Goal: Information Seeking & Learning: Check status

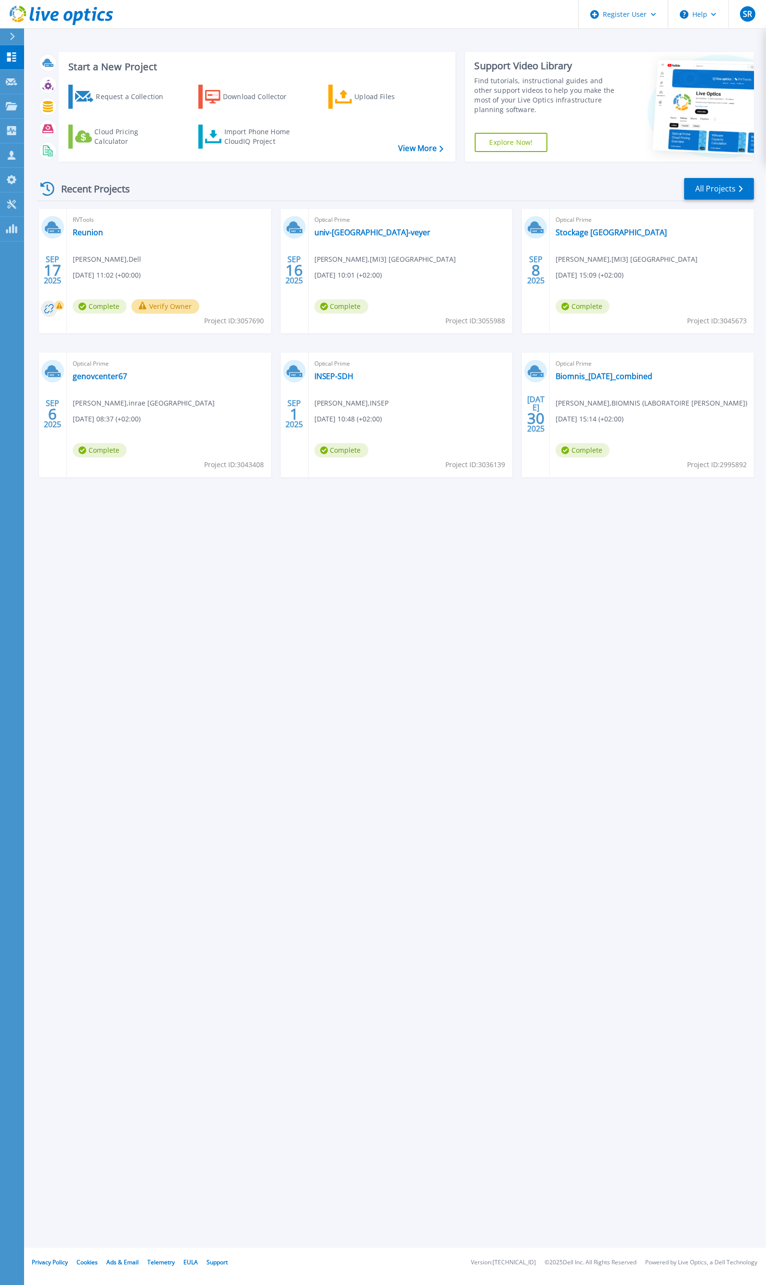
click at [262, 523] on div "Start a New Project Request a Collection Download Collector Upload Files Cloud …" at bounding box center [395, 624] width 742 height 1248
click at [500, 535] on div "Start a New Project Request a Collection Download Collector Upload Files Cloud …" at bounding box center [395, 624] width 742 height 1248
click at [382, 605] on div "Start a New Project Request a Collection Download Collector Upload Files Cloud …" at bounding box center [395, 624] width 742 height 1248
click at [299, 555] on div "Start a New Project Request a Collection Download Collector Upload Files Cloud …" at bounding box center [395, 624] width 742 height 1248
click at [542, 604] on div "Start a New Project Request a Collection Download Collector Upload Files Cloud …" at bounding box center [395, 624] width 742 height 1248
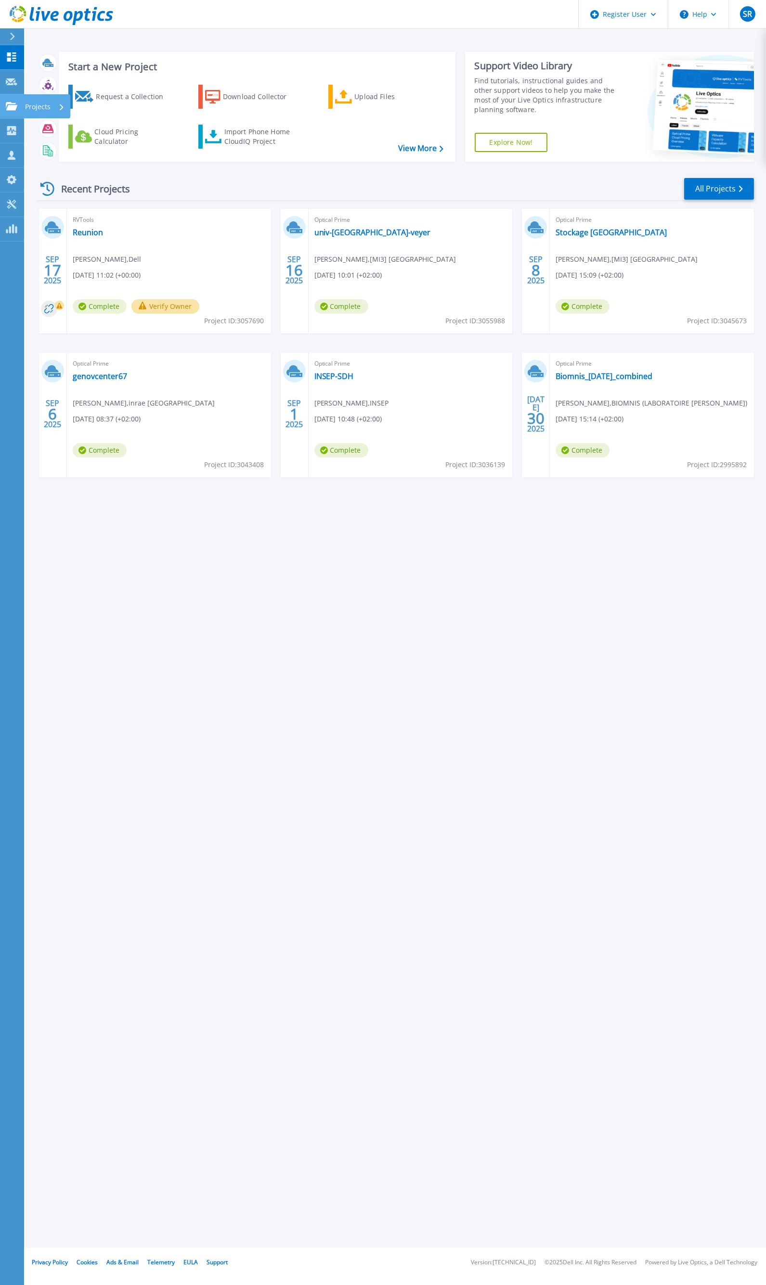
click at [34, 106] on p "Projects" at bounding box center [38, 106] width 26 height 25
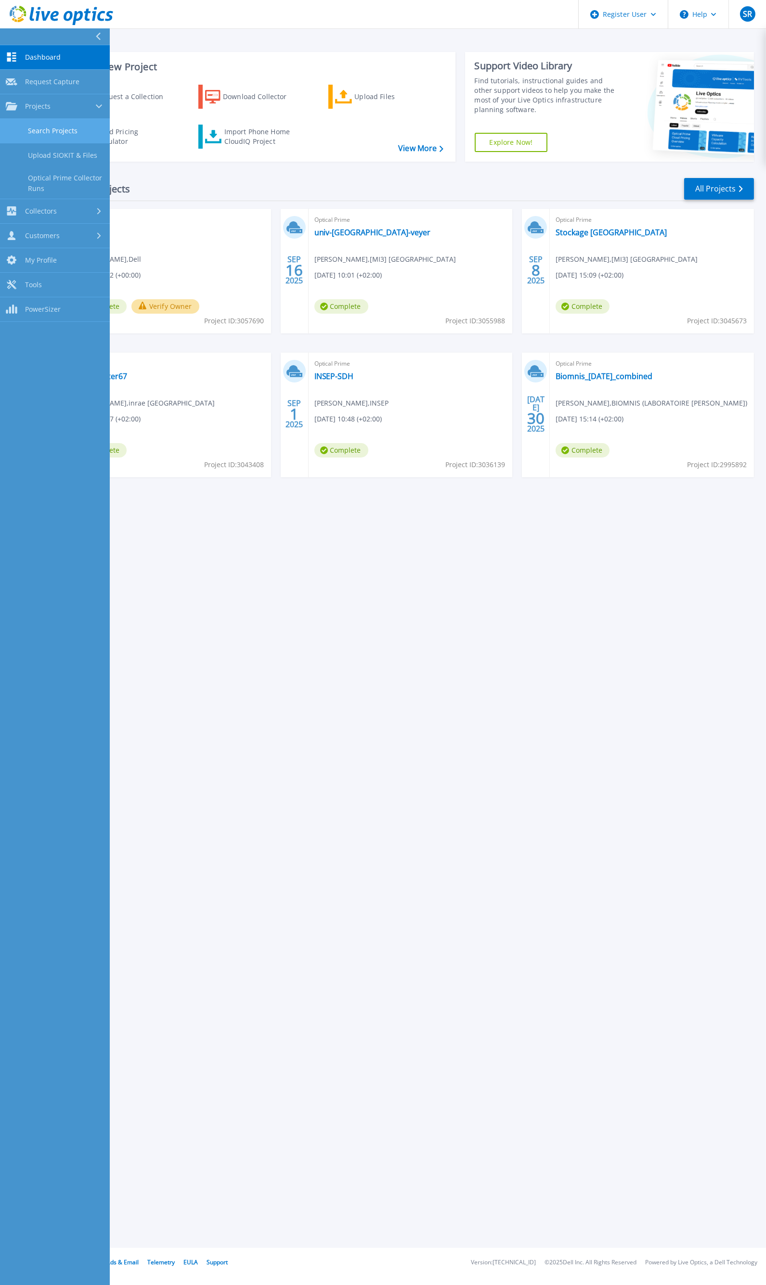
click at [76, 133] on link "Search Projects" at bounding box center [55, 131] width 110 height 25
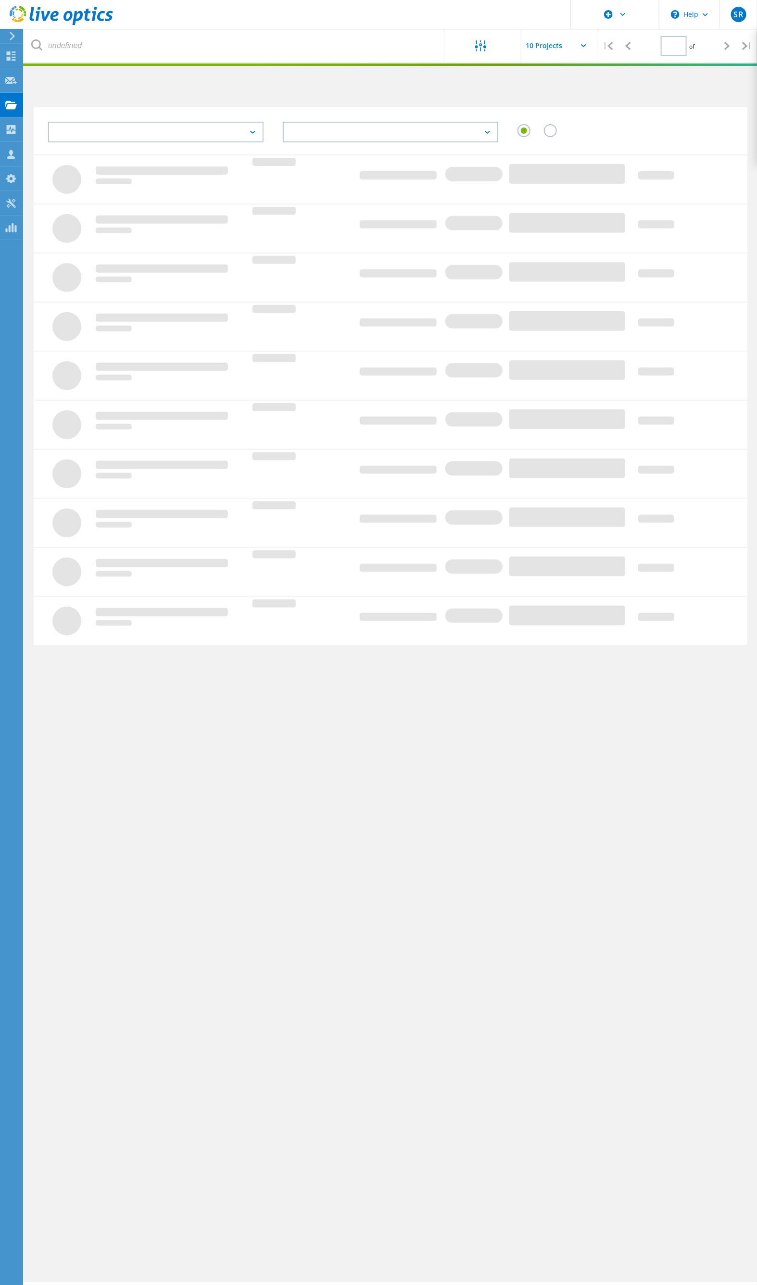
type input "1"
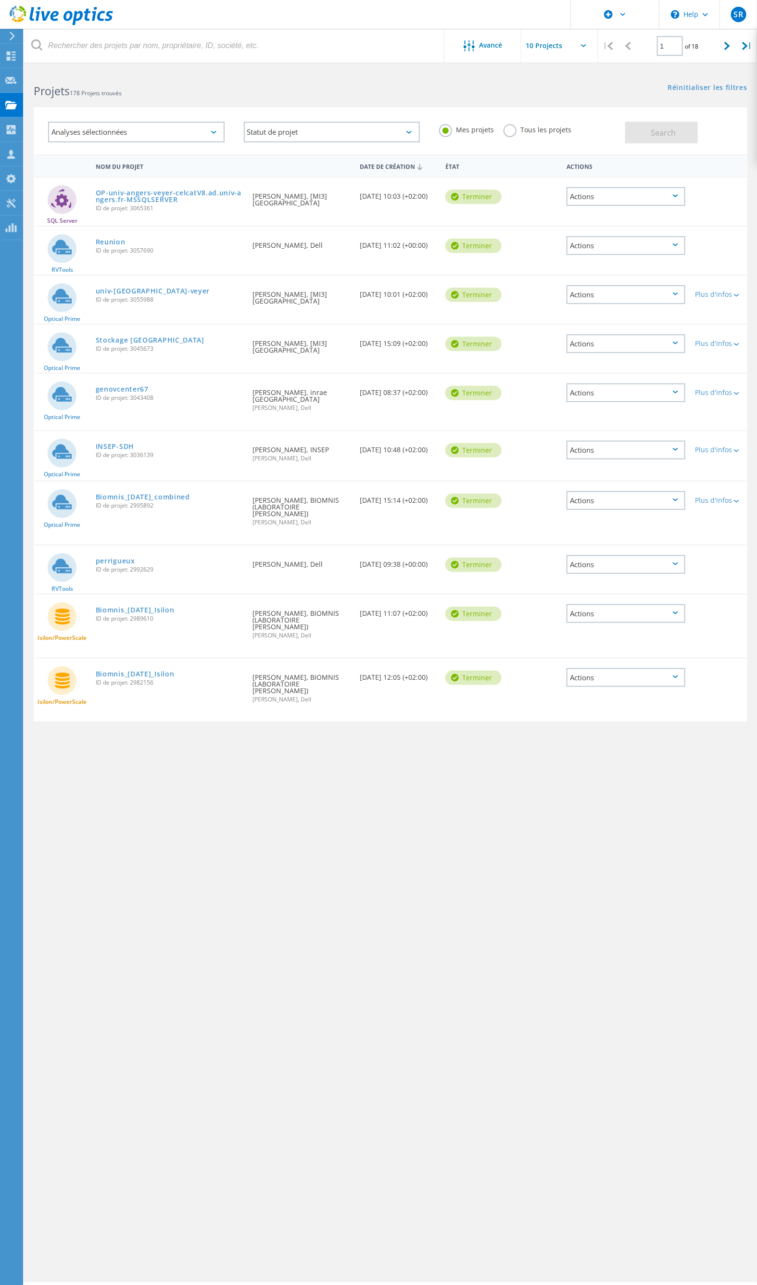
drag, startPoint x: 208, startPoint y: 806, endPoint x: 204, endPoint y: 407, distance: 399.4
click at [208, 806] on div "Avancé | 1 of 18 | Adresse électronique Nom du projet Entreprise Date de créati…" at bounding box center [390, 676] width 733 height 1213
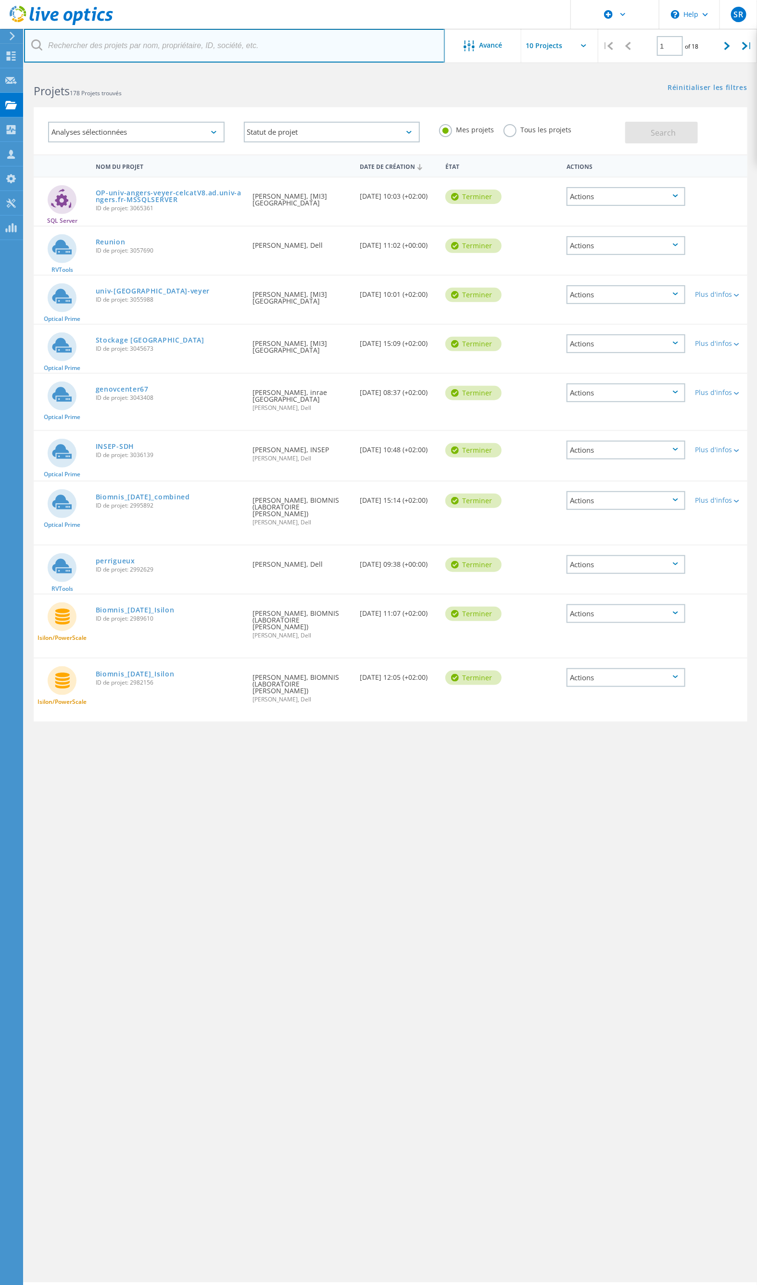
click at [200, 51] on input "text" at bounding box center [234, 46] width 421 height 34
paste input "[EMAIL_ADDRESS][DOMAIN_NAME]"
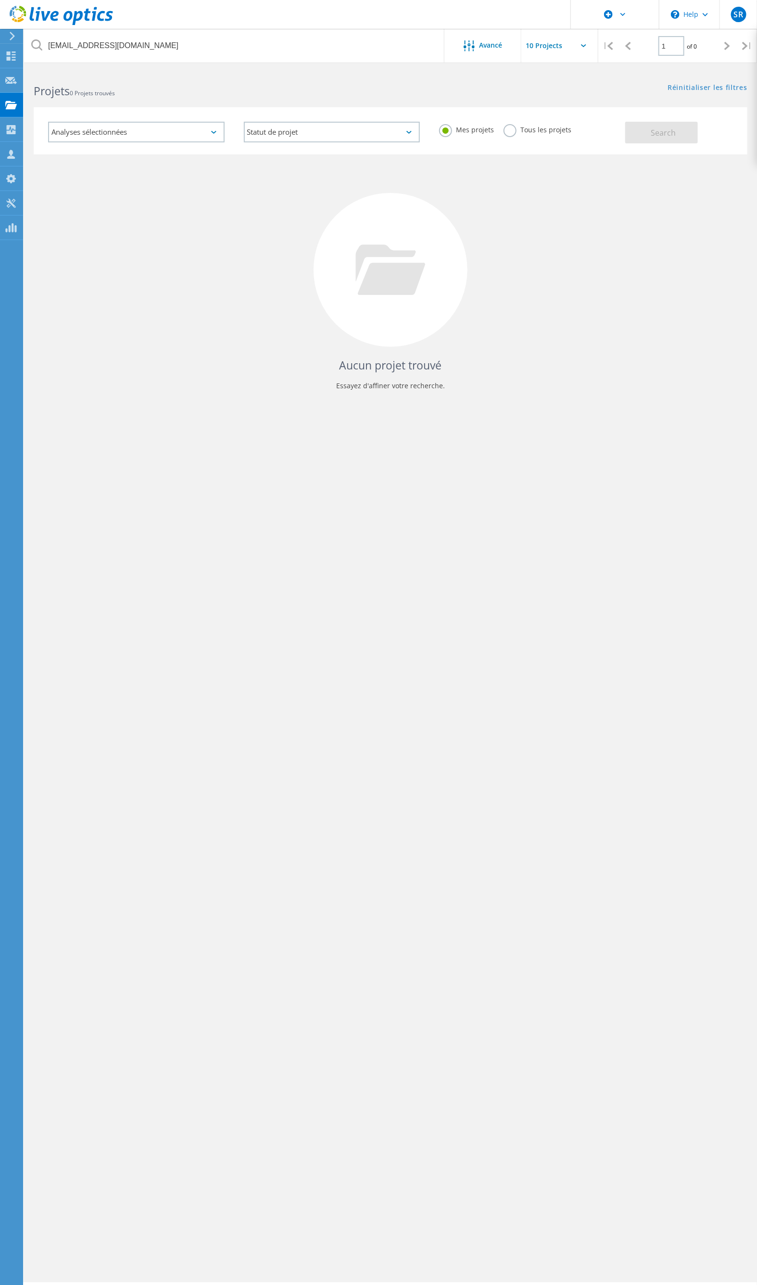
click at [541, 130] on label "Tous les projets" at bounding box center [538, 128] width 68 height 9
click at [0, 0] on input "Tous les projets" at bounding box center [0, 0] width 0 height 0
click at [675, 136] on span "Search" at bounding box center [663, 133] width 25 height 11
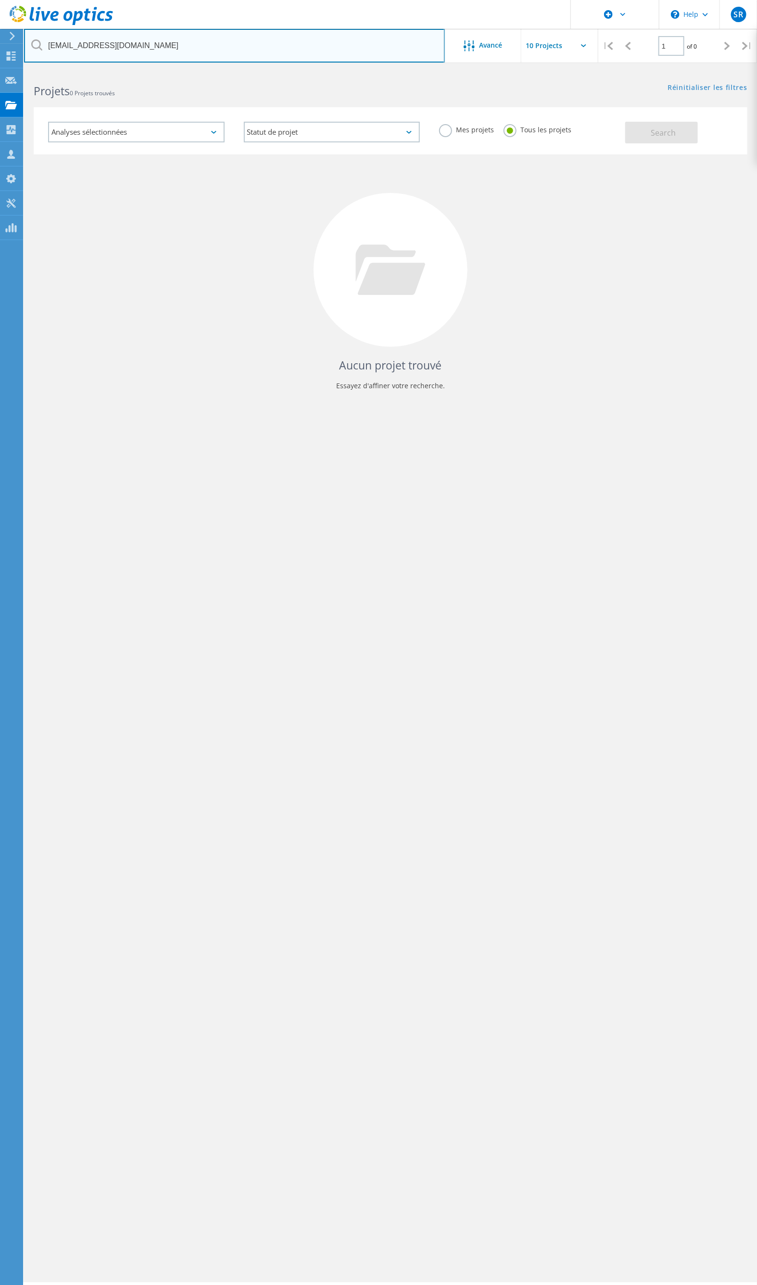
drag, startPoint x: 144, startPoint y: 43, endPoint x: 26, endPoint y: 41, distance: 117.9
click at [26, 41] on input "[EMAIL_ADDRESS][DOMAIN_NAME]" at bounding box center [234, 46] width 421 height 34
drag, startPoint x: 257, startPoint y: 45, endPoint x: 151, endPoint y: 39, distance: 106.5
click at [257, 45] on input "[EMAIL_ADDRESS][DOMAIN_NAME]" at bounding box center [234, 46] width 421 height 34
drag, startPoint x: 65, startPoint y: 42, endPoint x: 26, endPoint y: 49, distance: 39.6
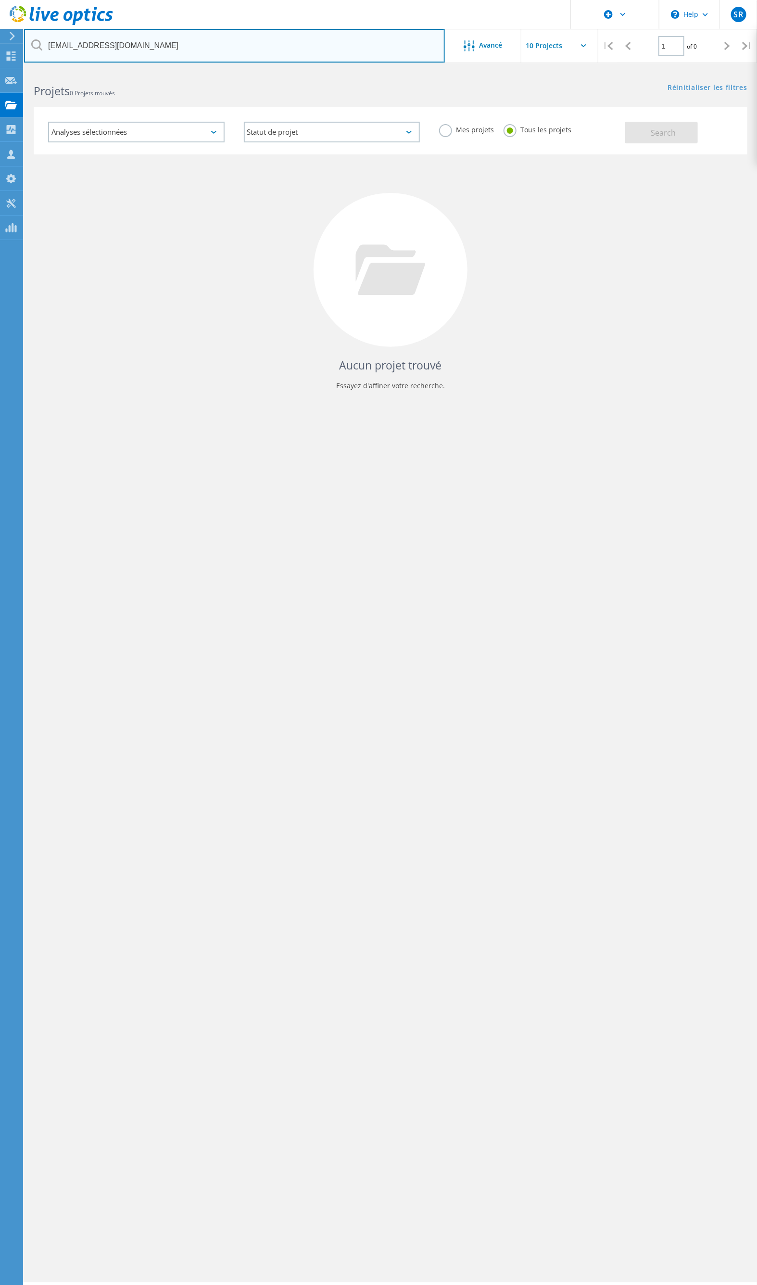
click at [26, 49] on input "[EMAIL_ADDRESS][DOMAIN_NAME]" at bounding box center [234, 46] width 421 height 34
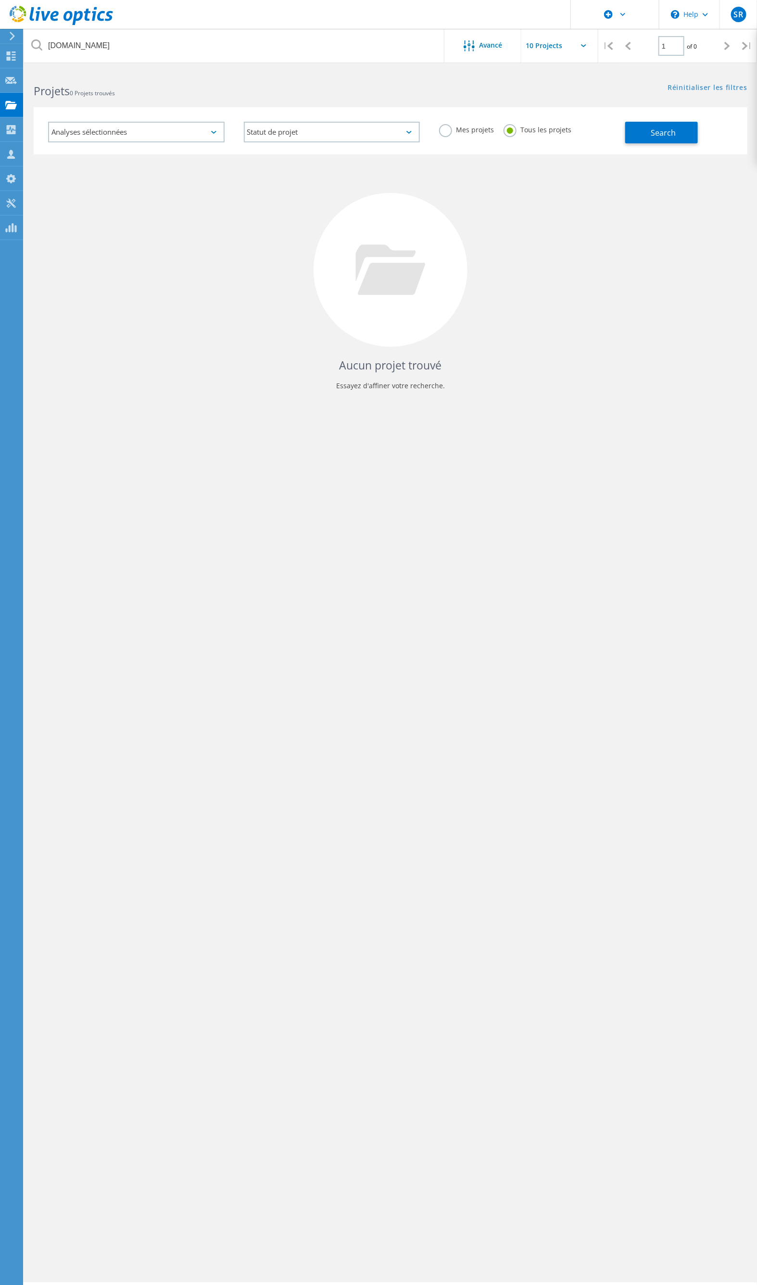
click at [248, 82] on div "Projets 0 Projets trouvés" at bounding box center [207, 83] width 367 height 26
click at [676, 137] on span "Search" at bounding box center [663, 133] width 25 height 11
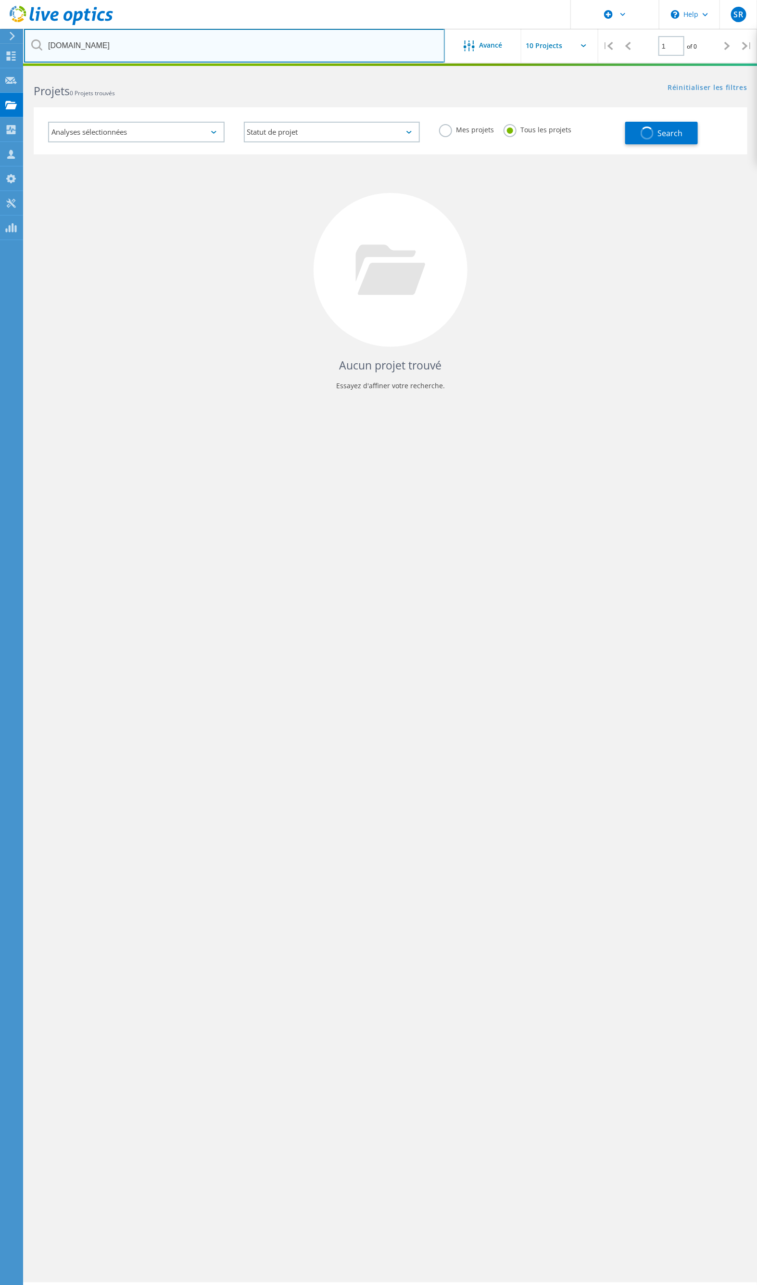
drag, startPoint x: 137, startPoint y: 44, endPoint x: 32, endPoint y: 45, distance: 104.9
click at [32, 45] on div "[DOMAIN_NAME]" at bounding box center [234, 46] width 421 height 34
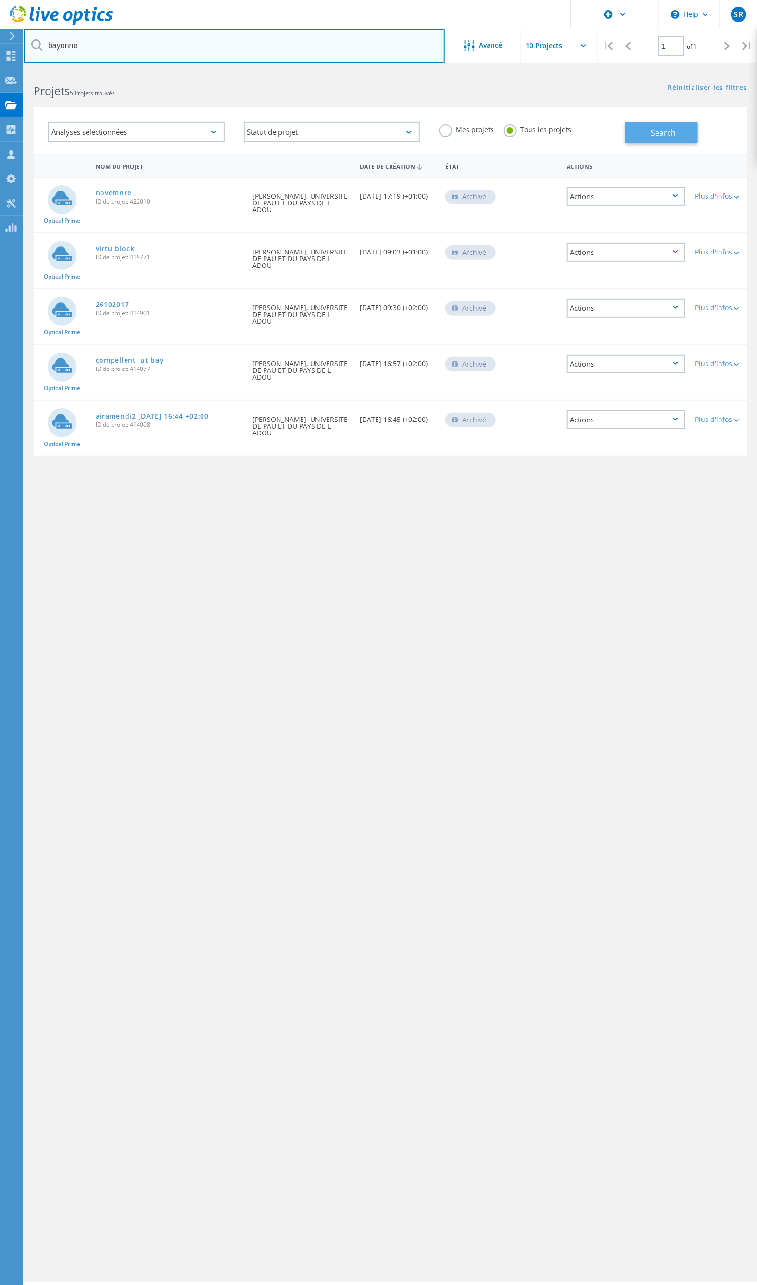
type input "bayonne"
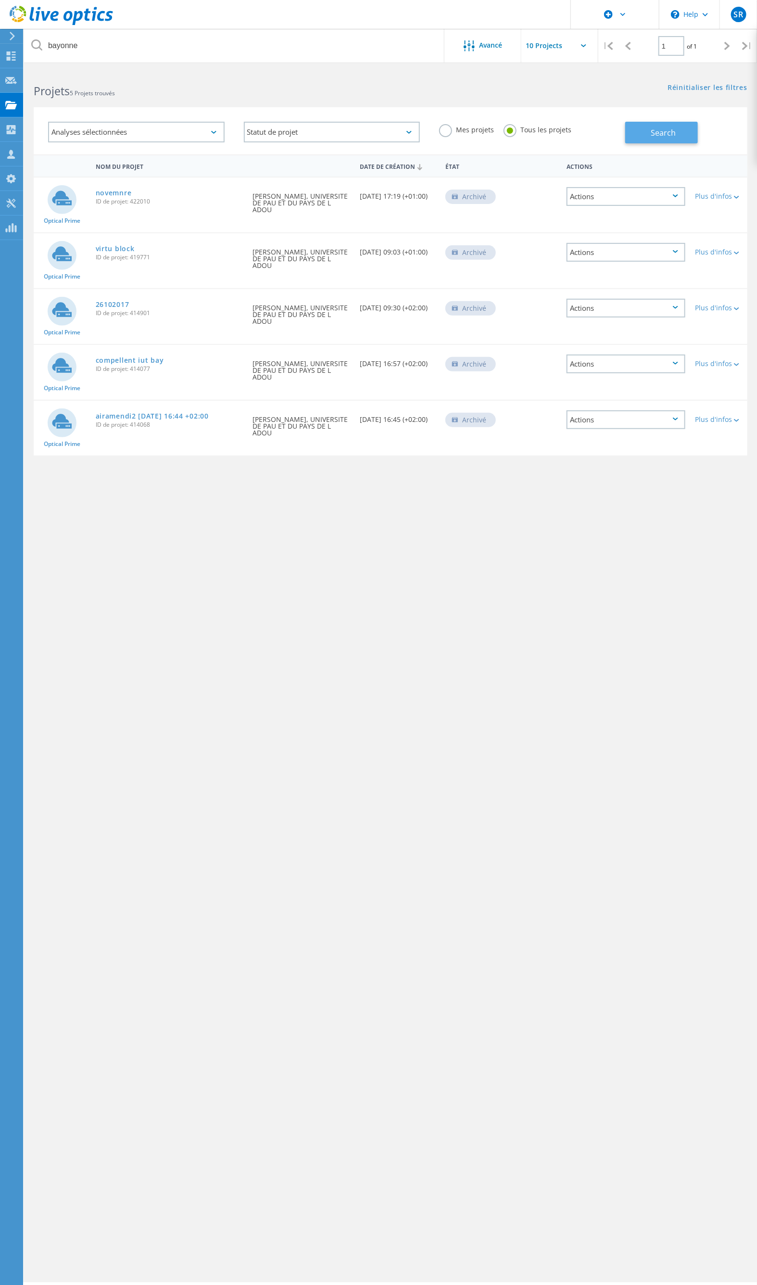
click at [668, 135] on span "Search" at bounding box center [663, 133] width 25 height 11
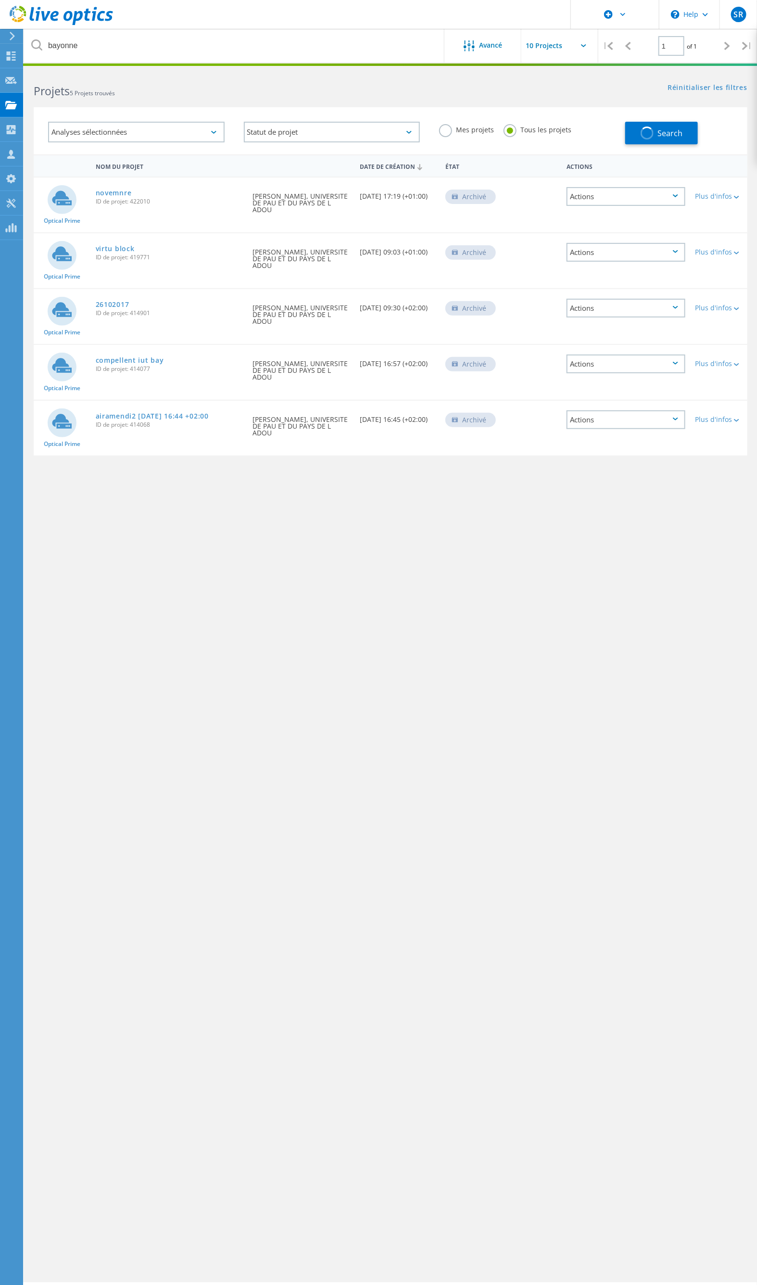
click at [278, 587] on div "bayonne Avancé | 1 of 1 | Adresse électronique Nom du projet Entreprise Date de…" at bounding box center [390, 676] width 733 height 1213
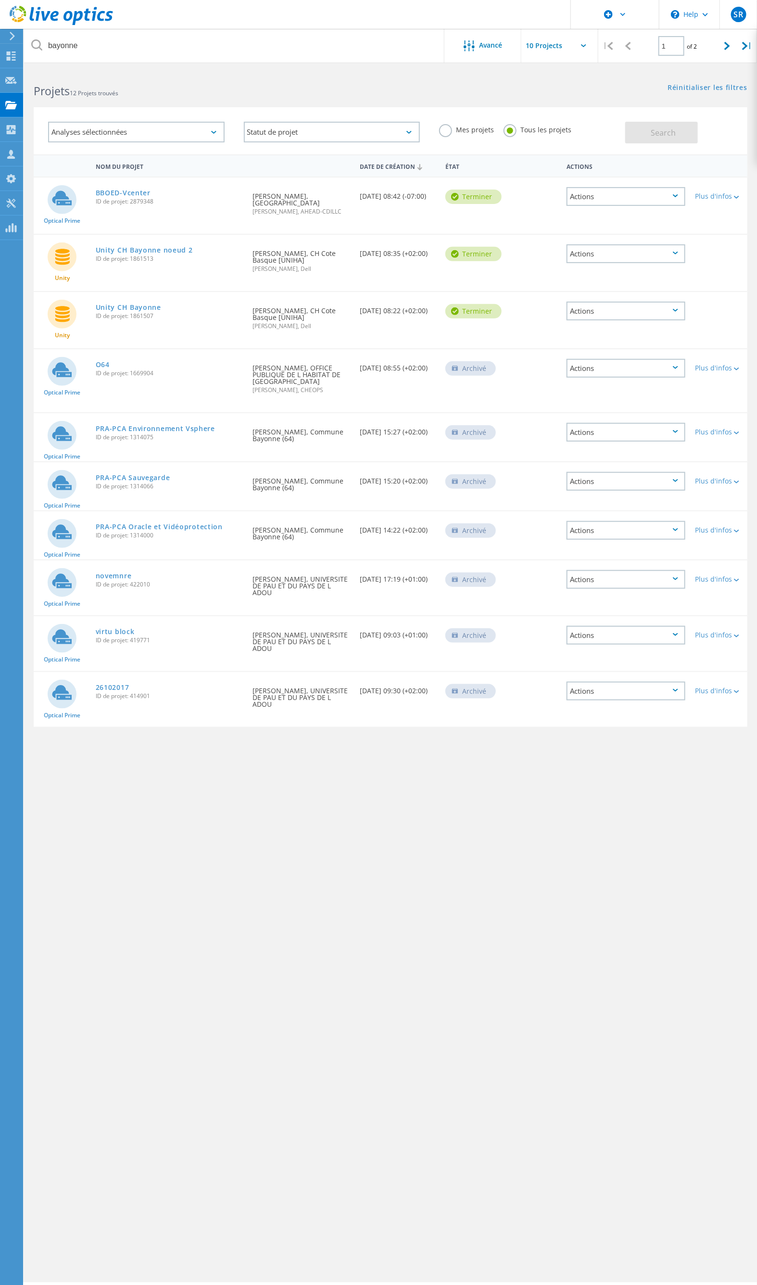
drag, startPoint x: 524, startPoint y: 795, endPoint x: 513, endPoint y: 792, distance: 10.7
click at [522, 795] on div "bayonne Avancé | 1 of 2 | Adresse électronique Nom du projet Entreprise Date de…" at bounding box center [390, 676] width 733 height 1213
drag, startPoint x: 482, startPoint y: 886, endPoint x: 633, endPoint y: 583, distance: 338.7
click at [482, 886] on div "bayonne Avancé | 1 of 2 | Adresse électronique Nom du projet Entreprise Date de…" at bounding box center [390, 676] width 733 height 1213
click at [342, 790] on div "bayonne Avancé | 1 of 2 | Adresse électronique Nom du projet Entreprise Date de…" at bounding box center [390, 676] width 733 height 1213
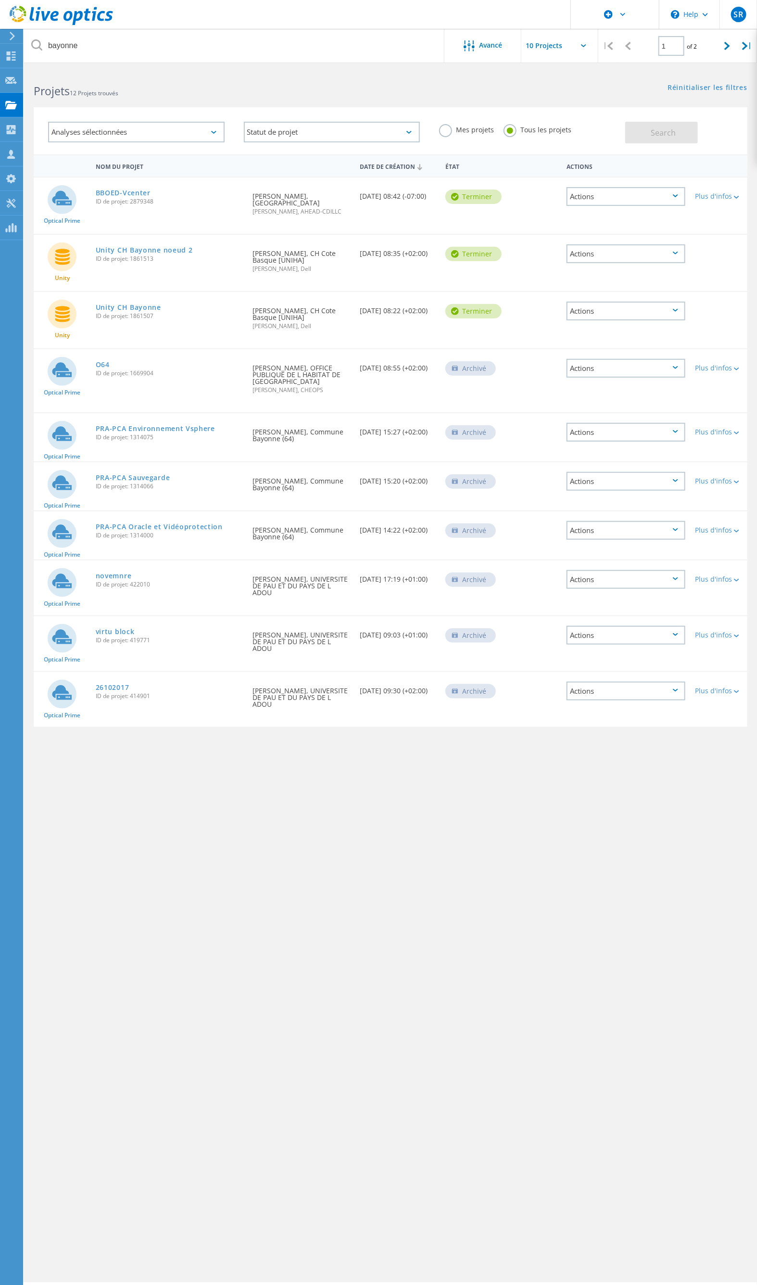
click at [655, 1027] on div "bayonne Avancé | 1 of 2 | Adresse électronique Nom du projet Entreprise Date de…" at bounding box center [390, 676] width 733 height 1213
click at [410, 809] on div "bayonne Avancé | 1 of 2 | Adresse électronique Nom du projet Entreprise Date de…" at bounding box center [390, 676] width 733 height 1213
